Goal: Ask a question

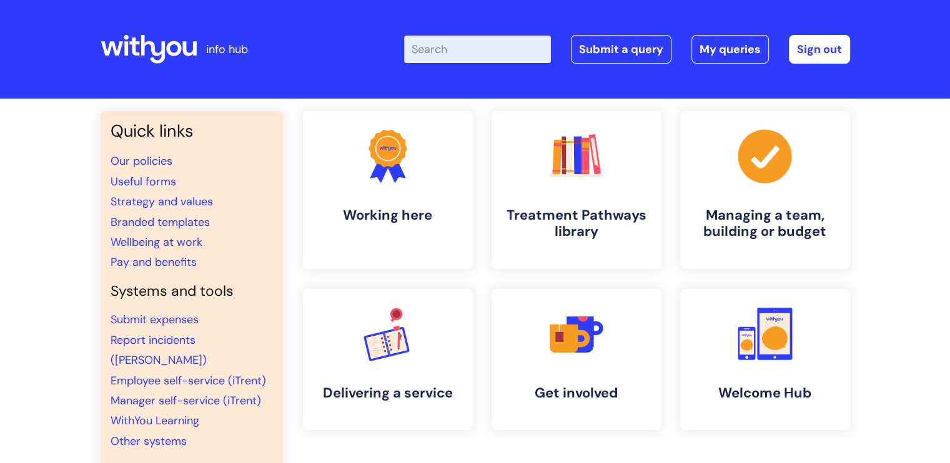
click at [467, 49] on input "Enter your search term here..." at bounding box center [477, 49] width 147 height 27
type input "chromebook"
click button "Search" at bounding box center [0, 0] width 0 height 0
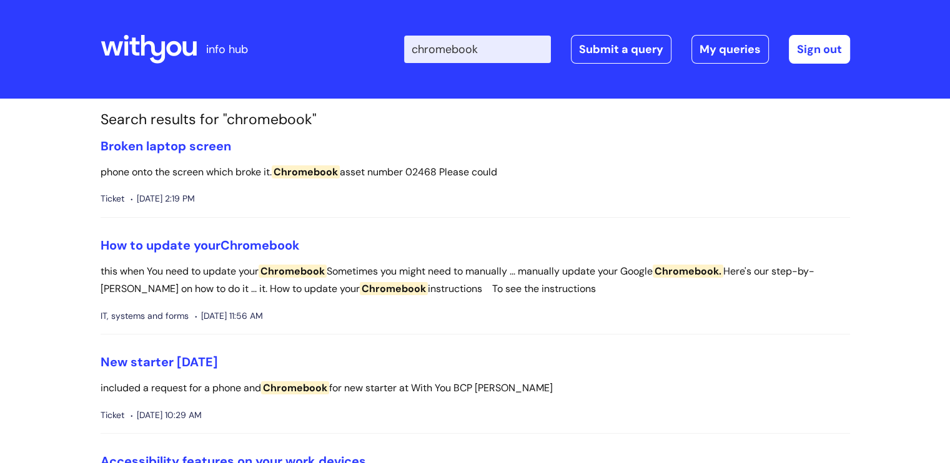
scroll to position [62, 0]
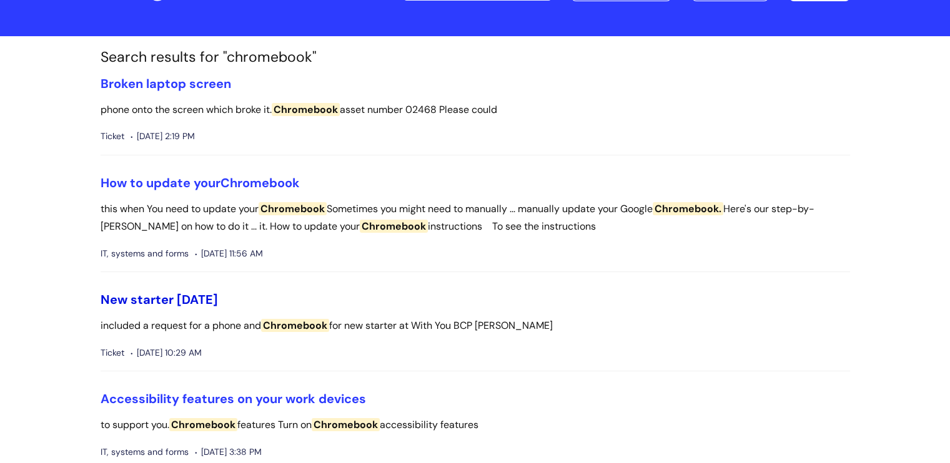
click at [175, 302] on link "New starter [DATE]" at bounding box center [159, 300] width 117 height 16
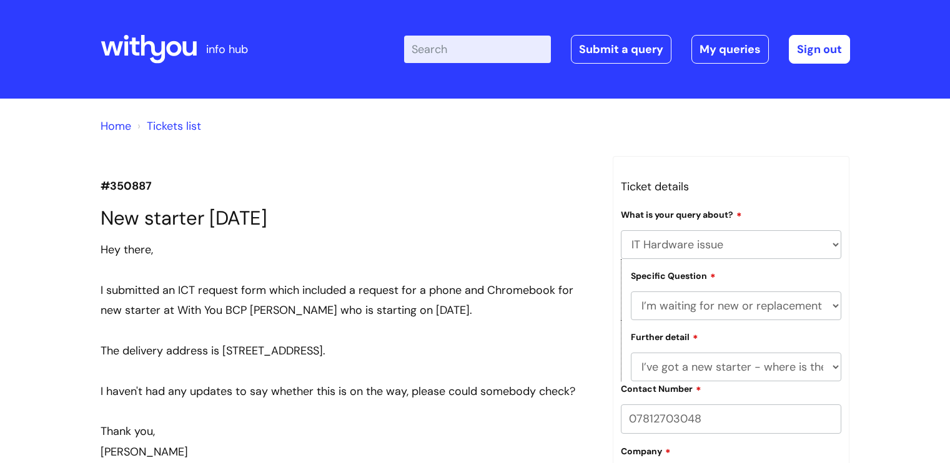
select select "IT Hardware issue"
select select "I’m waiting for new or replacement hardware"
select select "I’ve got a new starter - where is their equipment?"
click at [470, 57] on input "Enter your search term here..." at bounding box center [477, 49] width 147 height 27
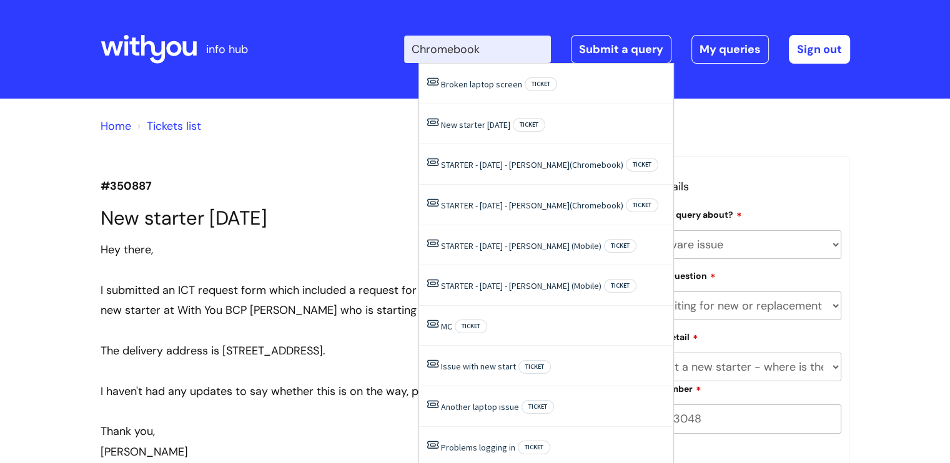
type input "Chromebook"
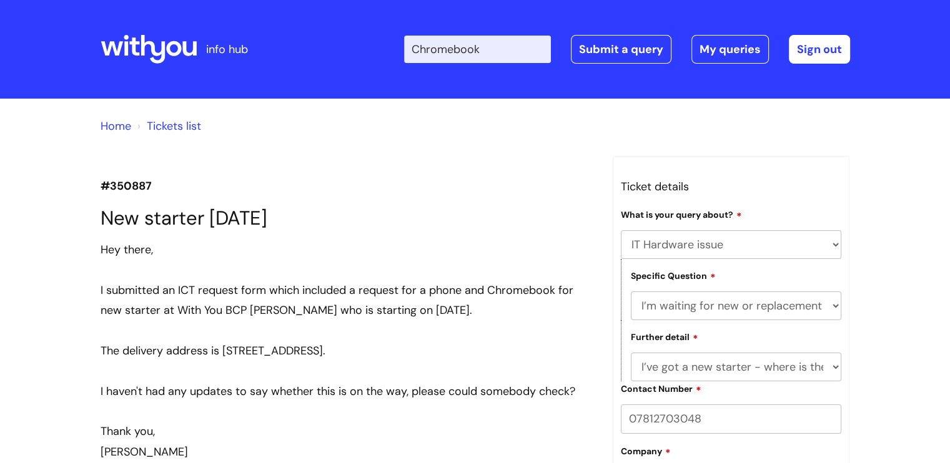
drag, startPoint x: 369, startPoint y: 461, endPoint x: 355, endPoint y: 450, distance: 17.9
click at [364, 456] on div "Sam" at bounding box center [347, 452] width 493 height 20
